Goal: Ask a question: Seek information or help from site administrators or community

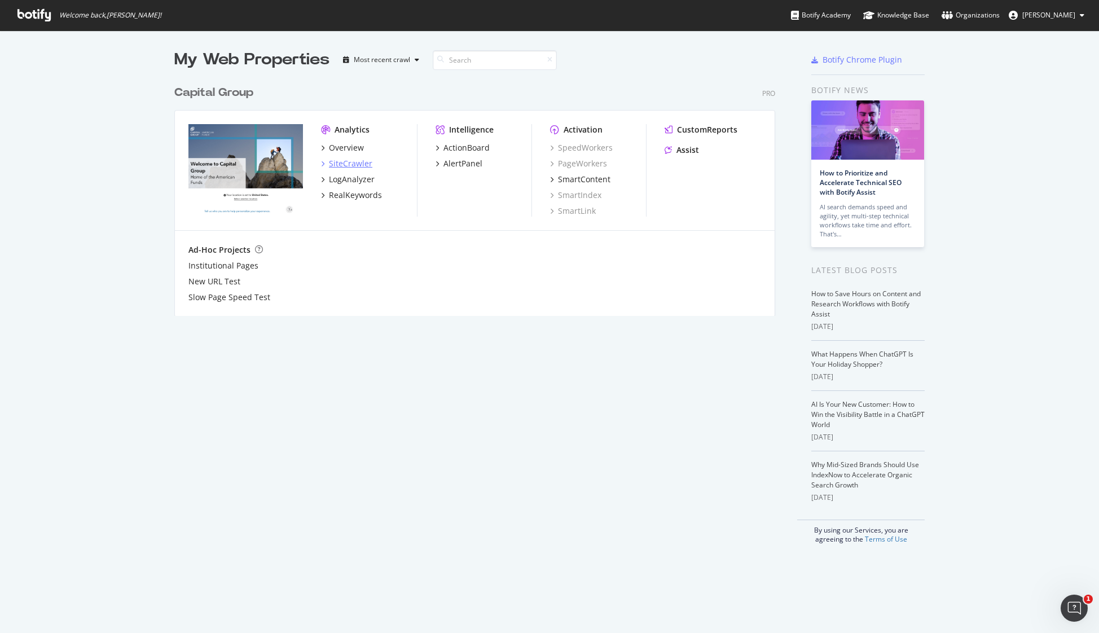
click at [348, 161] on div "SiteCrawler" at bounding box center [350, 163] width 43 height 11
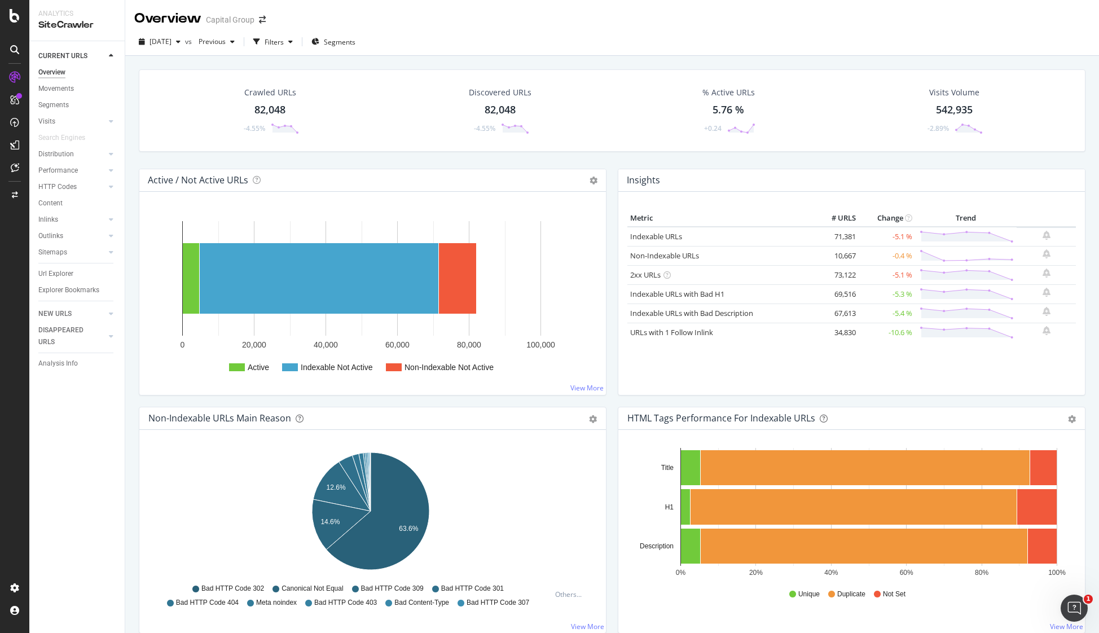
drag, startPoint x: 81, startPoint y: 152, endPoint x: 80, endPoint y: 166, distance: 14.7
click at [81, 152] on link "Distribution" at bounding box center [71, 154] width 67 height 12
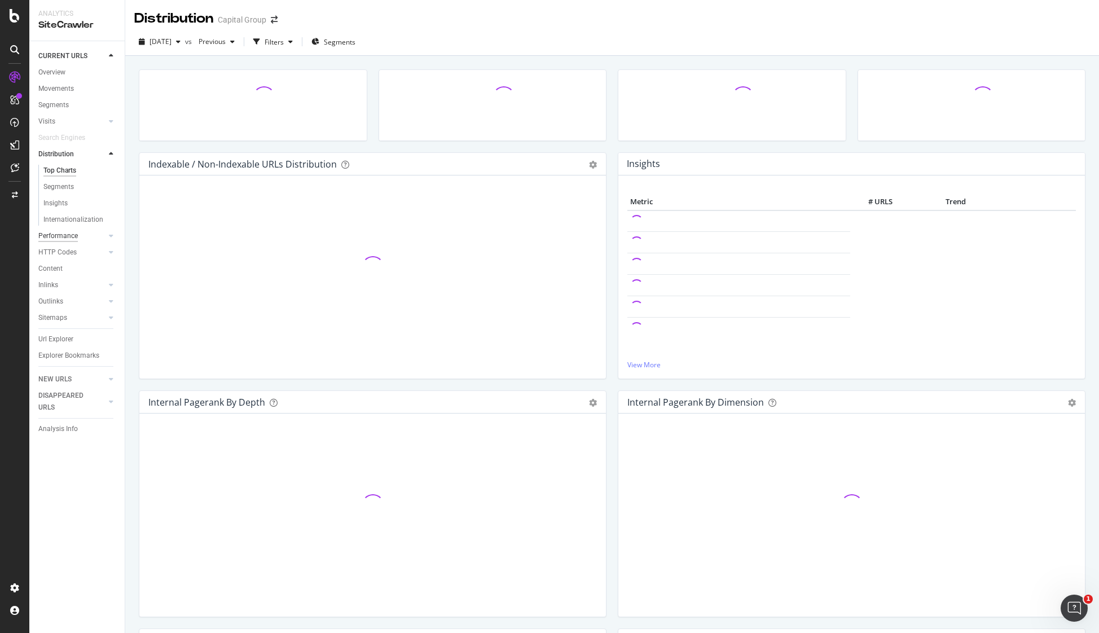
click at [66, 236] on div "Performance" at bounding box center [57, 236] width 39 height 12
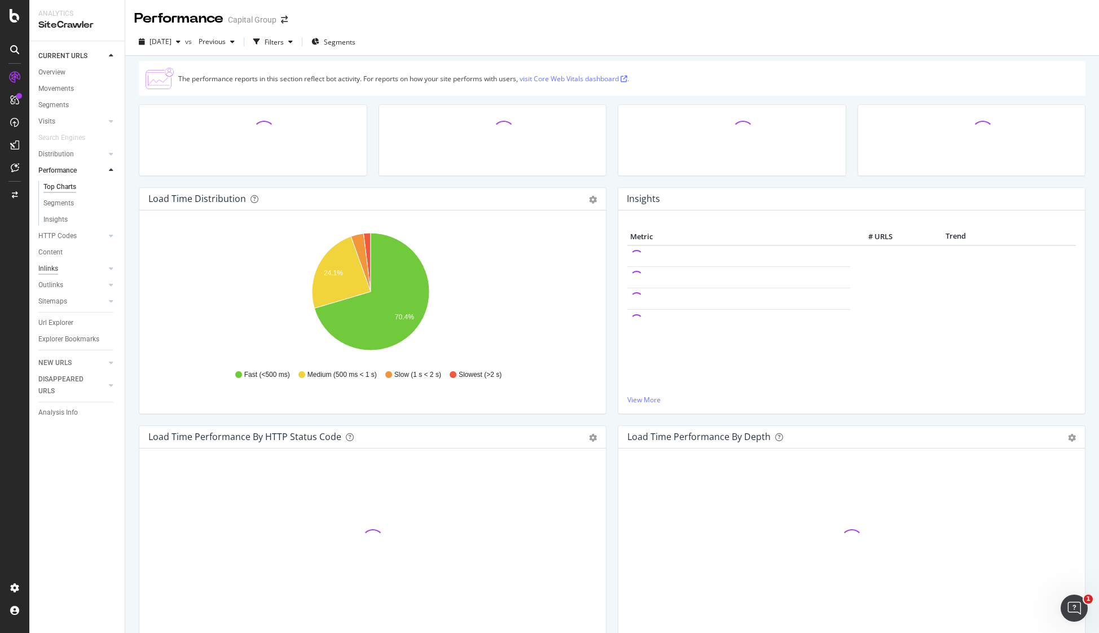
click at [51, 267] on div "Inlinks" at bounding box center [48, 269] width 20 height 12
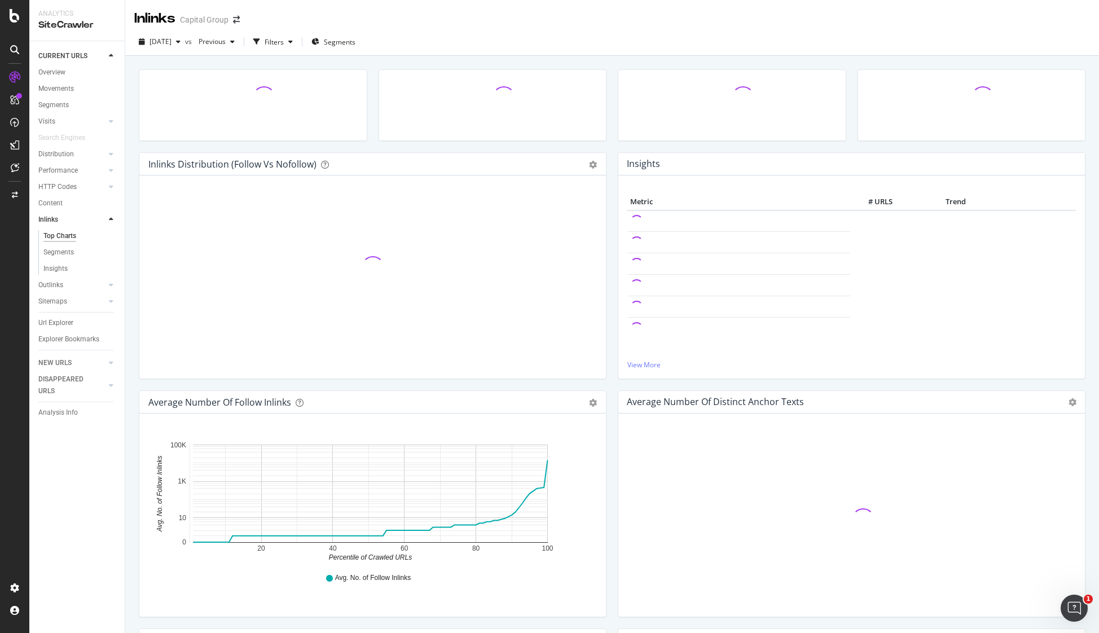
click at [50, 290] on div "Outlinks" at bounding box center [50, 285] width 25 height 12
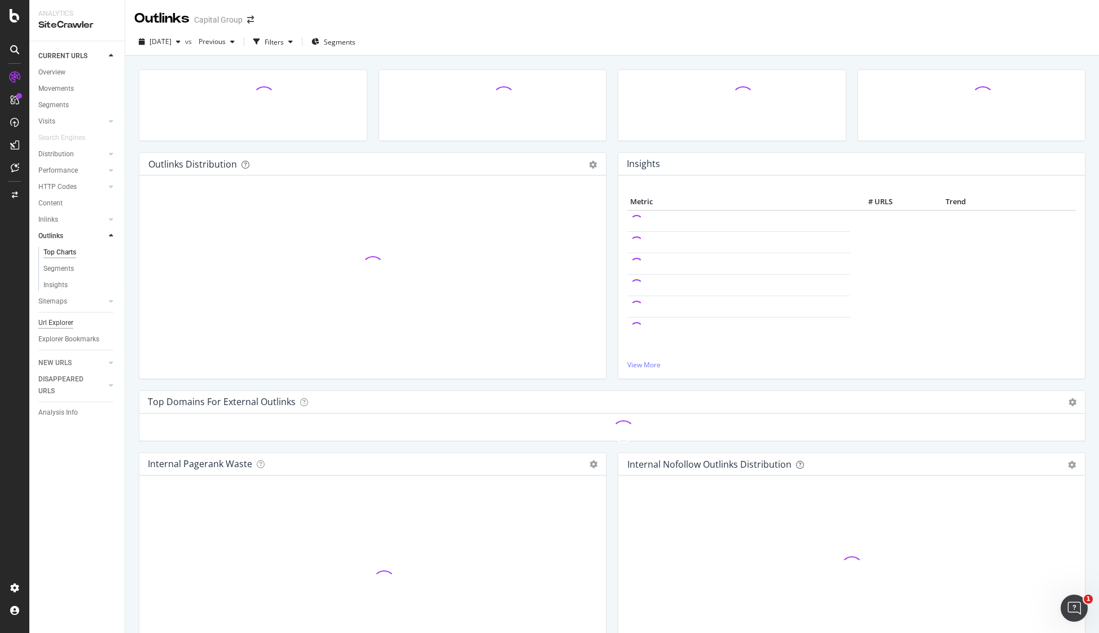
click at [51, 302] on div "Sitemaps" at bounding box center [52, 302] width 29 height 12
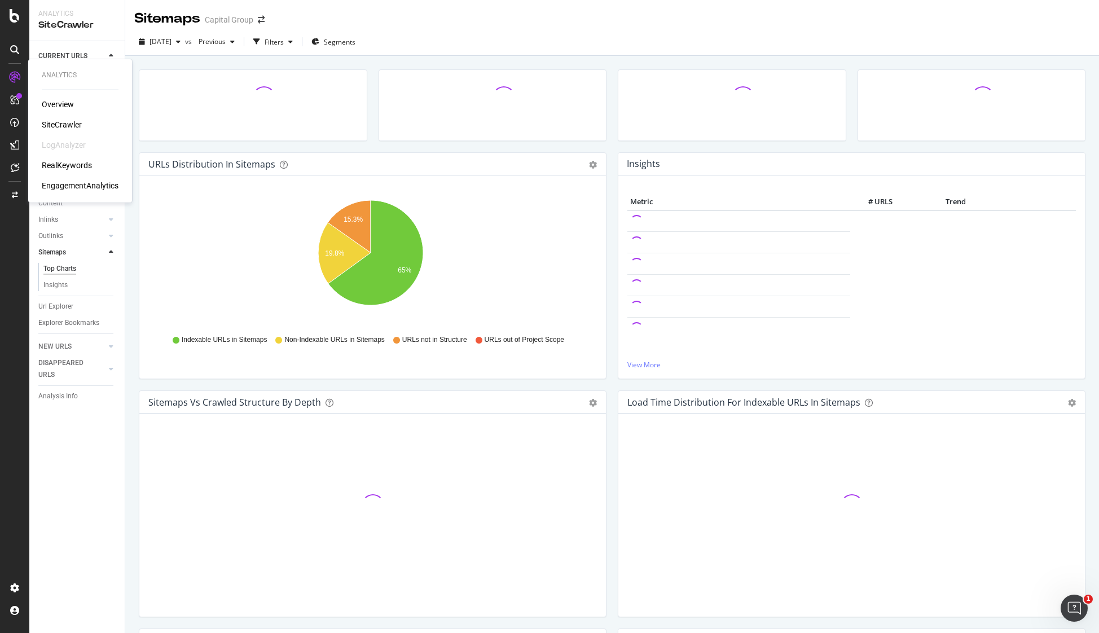
click at [64, 103] on div "Overview" at bounding box center [58, 104] width 32 height 11
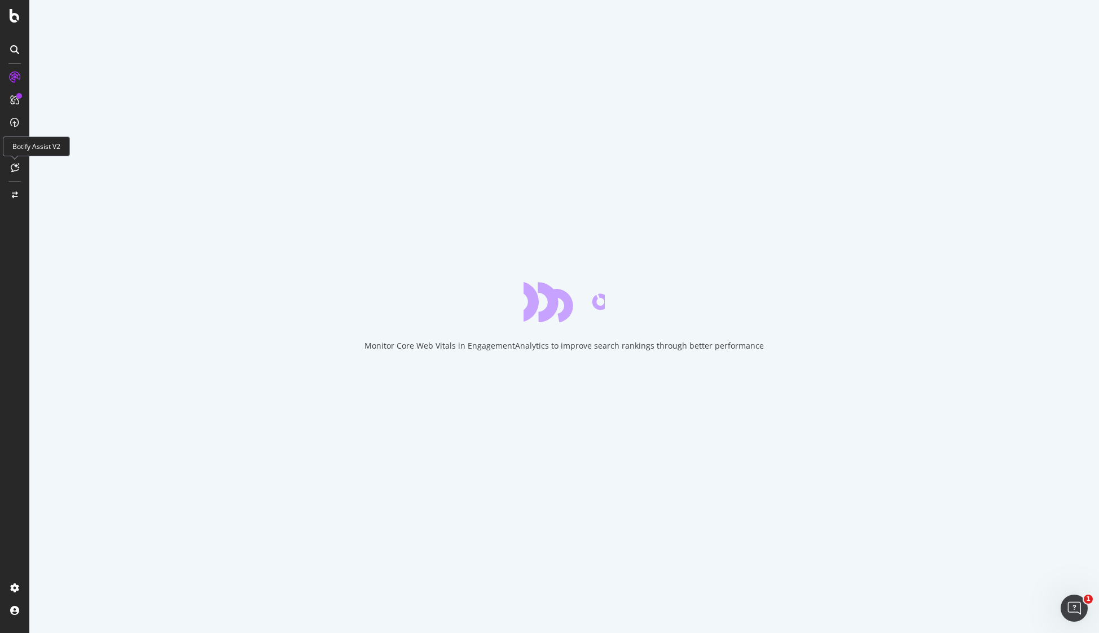
click at [16, 164] on icon at bounding box center [15, 167] width 8 height 9
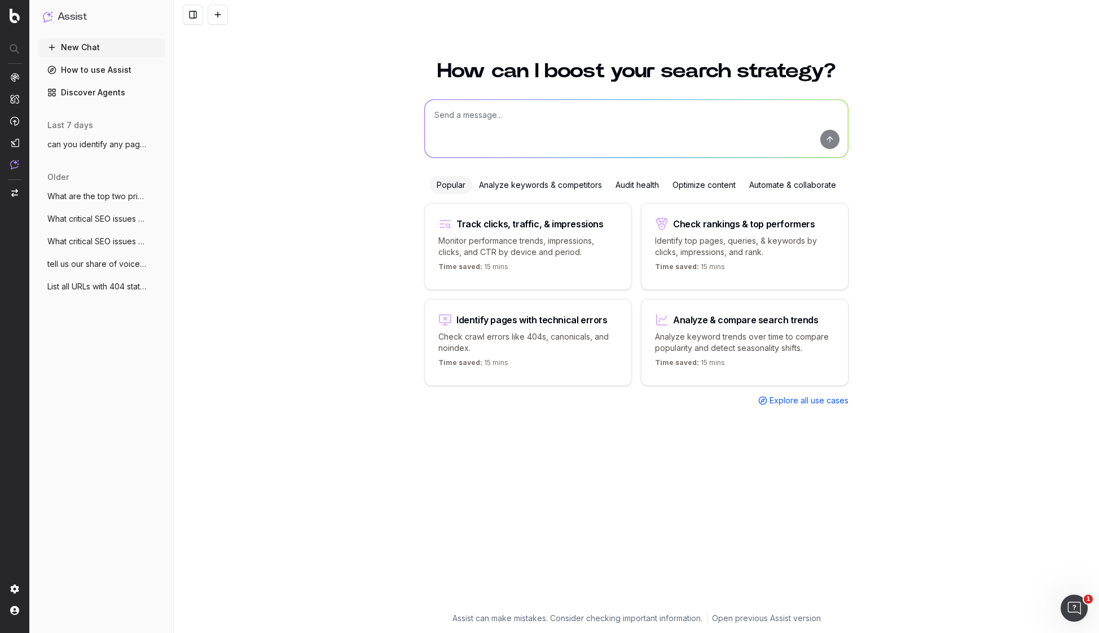
click at [560, 128] on textarea at bounding box center [636, 129] width 423 height 58
paste textarea "https://www.capitalgroup.com/advisor/investments/exchange-traded-funds.html"
type textarea "what links on this page are accessible to llm crawlers? https://www.capitalgrou…"
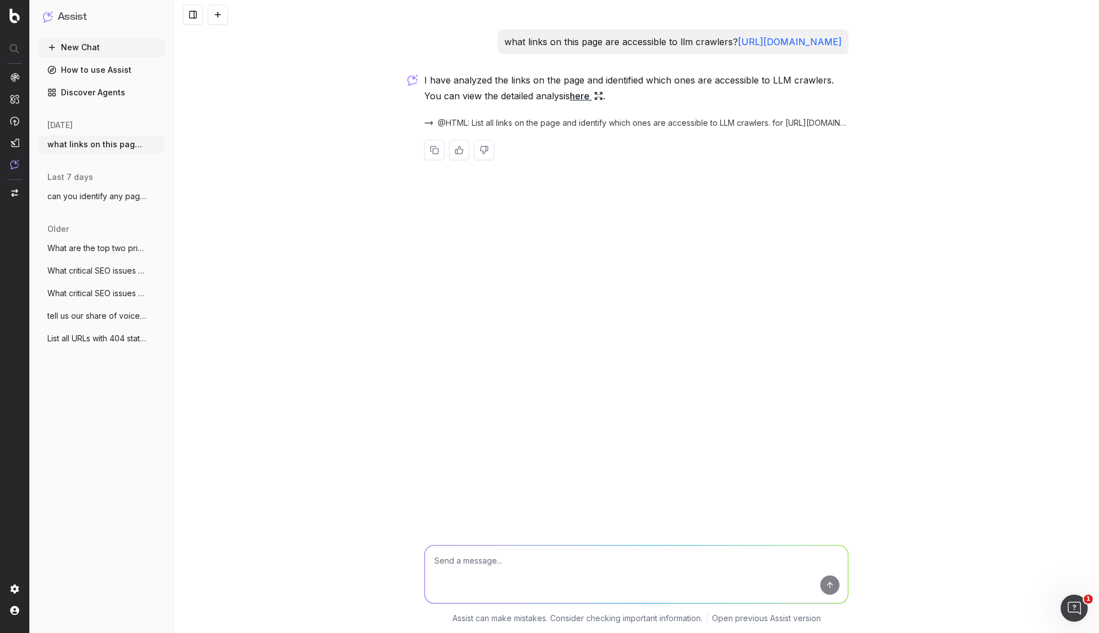
click at [580, 104] on link "here" at bounding box center [586, 96] width 33 height 16
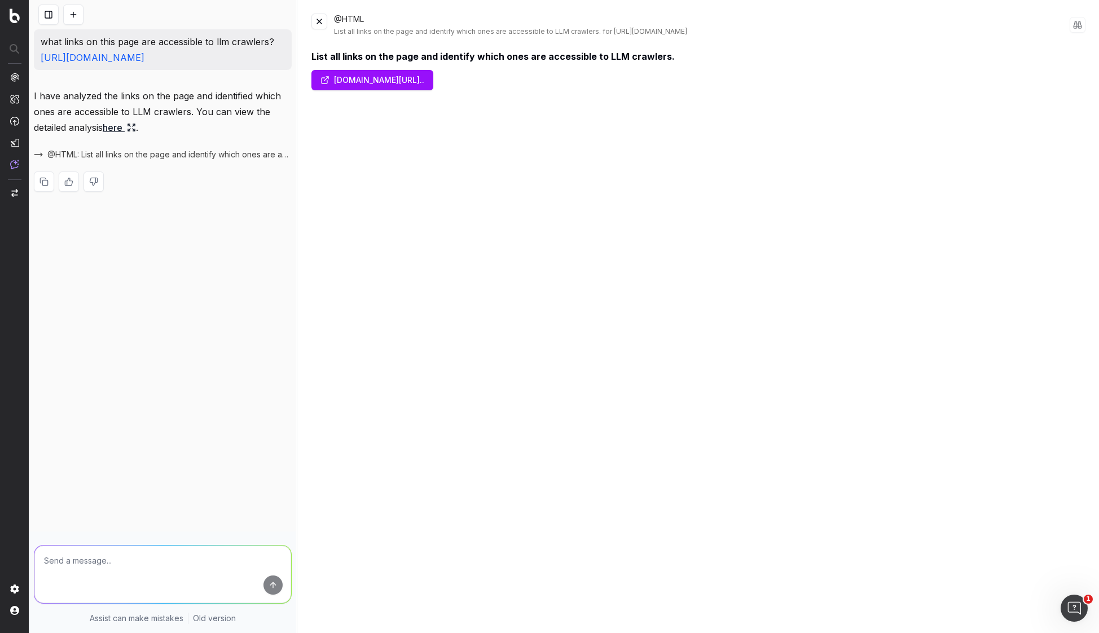
click at [433, 80] on link "www.capitalgroup.com/advisor/investments/exchange-..." at bounding box center [372, 80] width 122 height 20
click at [137, 160] on span "@HTML: List all links on the page and identify which ones are accessible to LLM…" at bounding box center [169, 154] width 244 height 11
click at [346, 78] on link "www.capitalgroup.com/advisor/investments/exchange-..." at bounding box center [372, 80] width 122 height 20
click at [120, 135] on link "here" at bounding box center [119, 128] width 33 height 16
click at [410, 84] on link "www.capitalgroup.com/advisor/investments/exchange-..." at bounding box center [372, 80] width 122 height 20
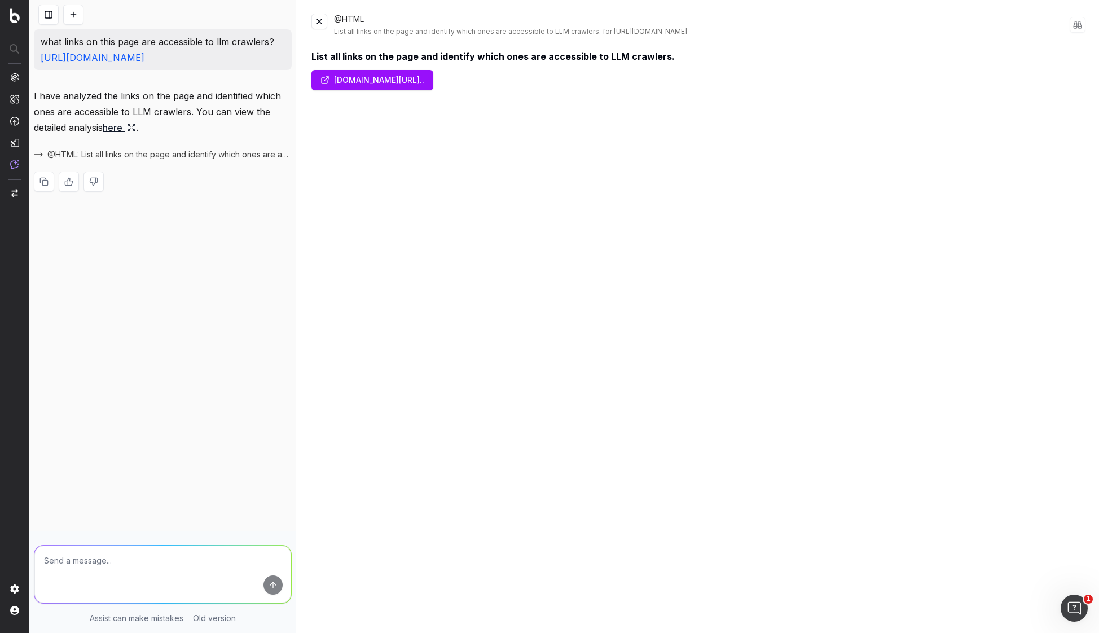
click at [122, 160] on span "@HTML: List all links on the page and identify which ones are accessible to LLM…" at bounding box center [169, 154] width 244 height 11
click at [113, 560] on textarea at bounding box center [162, 575] width 257 height 58
paste textarea "https://www.capitalgroup.com/advisor/investments/exchange-traded-funds.html"
type textarea "would llm crawlers be able to see the product links on this page https://www.ca…"
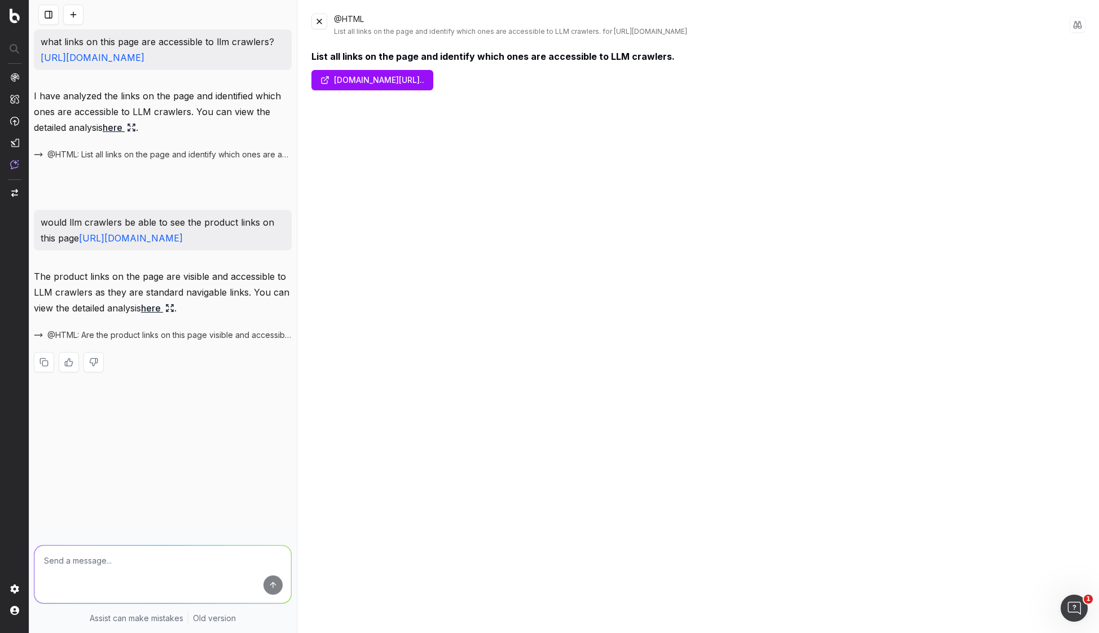
drag, startPoint x: 1093, startPoint y: 11, endPoint x: 573, endPoint y: 188, distance: 549.7
click at [573, 188] on div "List all links on the page and identify which ones are accessible to LLM crawle…" at bounding box center [698, 335] width 774 height 570
click at [155, 316] on link "here" at bounding box center [157, 308] width 33 height 16
click at [43, 164] on p "Botify Assist" at bounding box center [60, 164] width 42 height 9
click at [15, 162] on img at bounding box center [14, 165] width 9 height 10
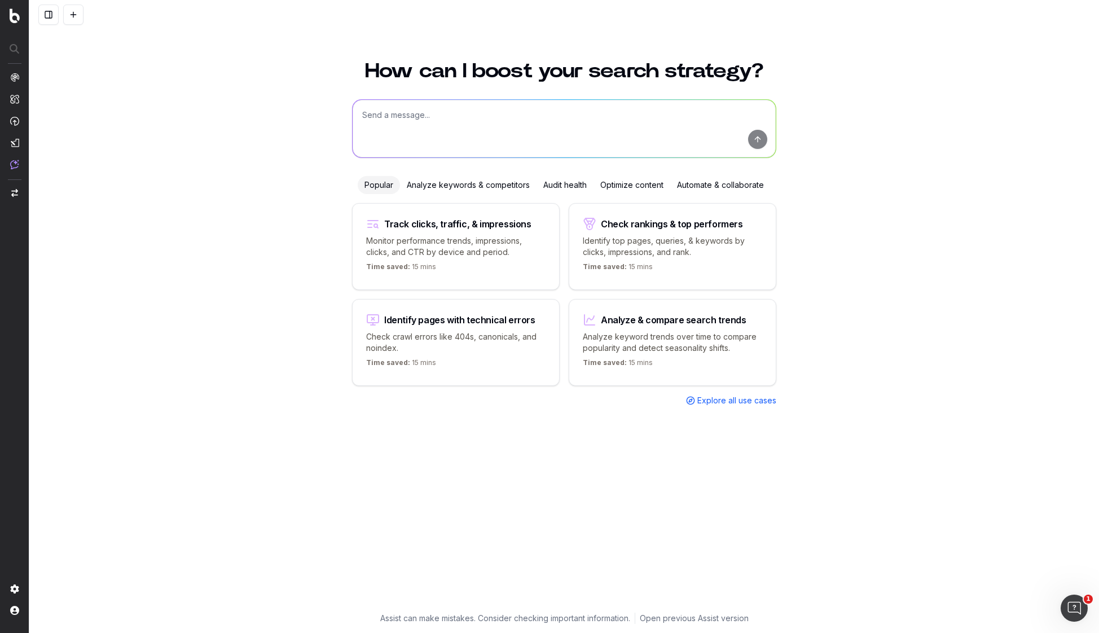
click at [584, 188] on div "Audit health" at bounding box center [565, 185] width 57 height 18
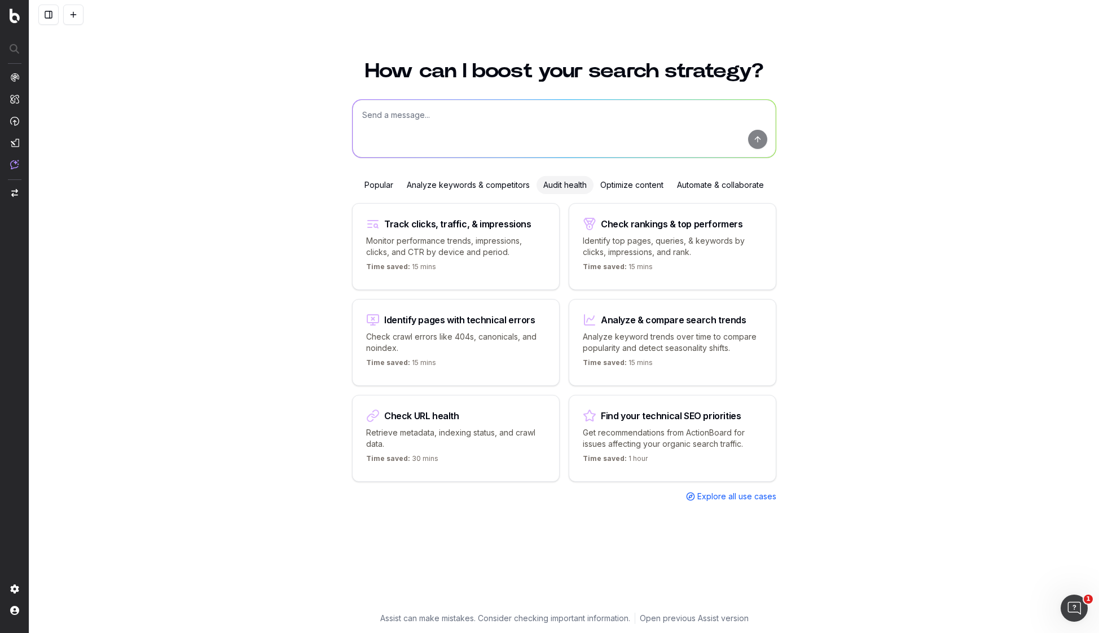
click at [443, 420] on div "Check URL health Retrieve metadata, indexing status, and crawl data. Time saved…" at bounding box center [456, 438] width 208 height 87
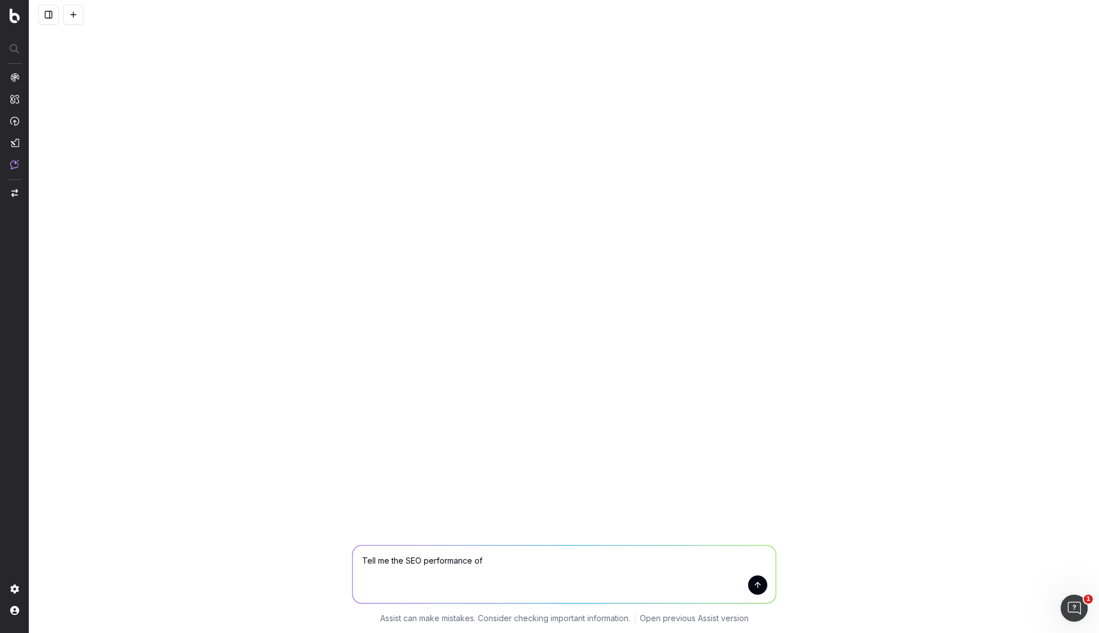
click at [546, 575] on textarea "Tell me the SEO performance of" at bounding box center [564, 575] width 423 height 58
paste textarea "https://www.capitalgroup.com/advisor/investments/exchange-traded-funds.html"
type textarea "Tell me the SEO performance of https://www.capitalgroup.com/advisor/investments…"
click at [754, 585] on button "submit" at bounding box center [757, 584] width 19 height 19
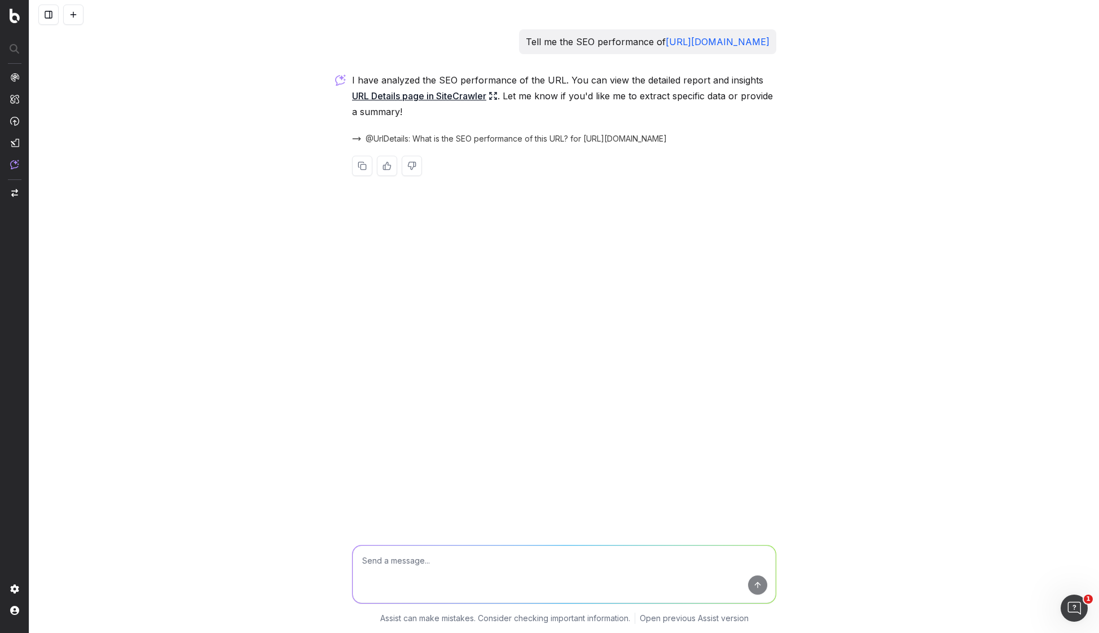
click at [431, 104] on link "URL Details page in SiteCrawler" at bounding box center [425, 96] width 146 height 16
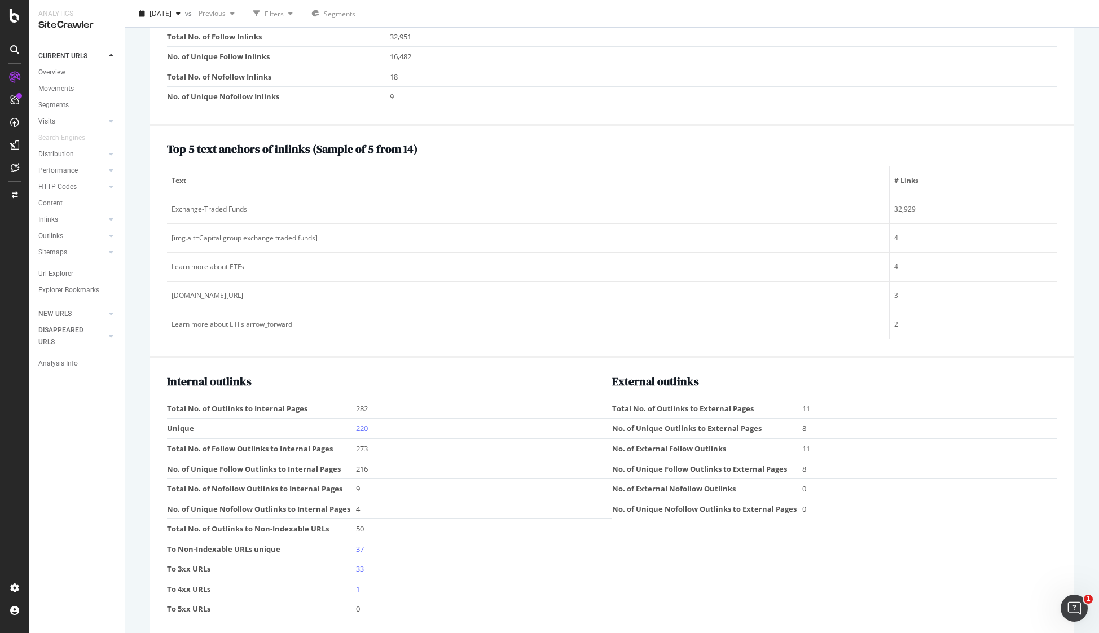
scroll to position [1308, 0]
